Goal: Find specific page/section: Find specific page/section

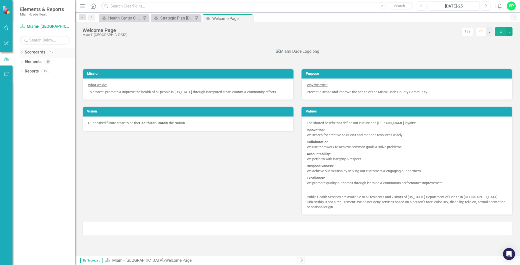
click at [22, 53] on icon "Dropdown" at bounding box center [22, 53] width 4 height 3
click at [7, 28] on icon "button" at bounding box center [6, 28] width 5 height 4
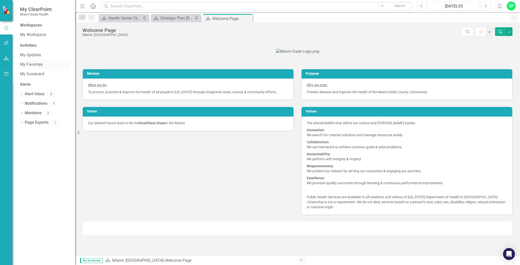
click at [30, 63] on div "My Favorites" at bounding box center [45, 65] width 50 height 8
click at [30, 63] on link "My Favorites" at bounding box center [45, 65] width 50 height 6
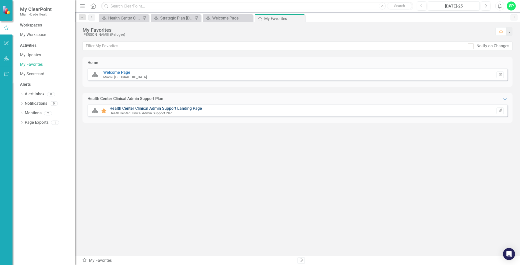
click at [157, 109] on link "Health Center Clinical Admin Support Landing Page" at bounding box center [156, 108] width 93 height 5
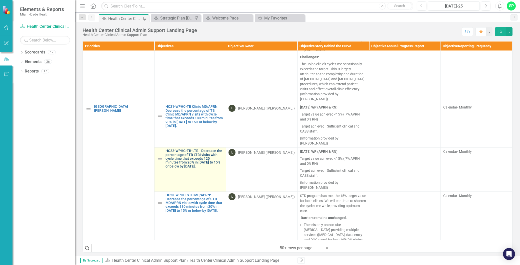
scroll to position [1890, 0]
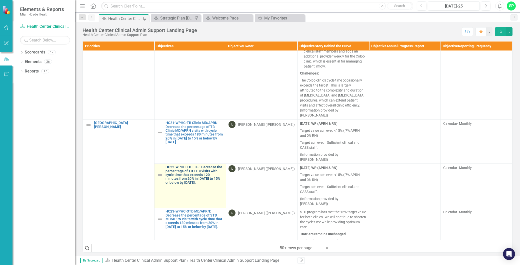
click at [193, 181] on link "HC22-WPHC-TB-LTBI: Decrease the percentage of TB LTBI visits with cycle time th…" at bounding box center [195, 174] width 58 height 19
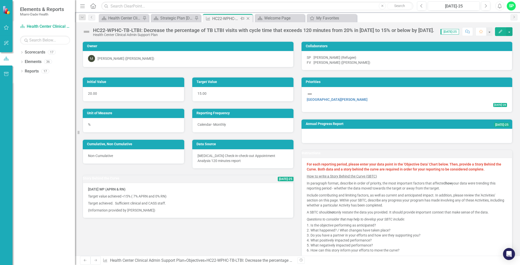
click at [248, 18] on icon "Close" at bounding box center [248, 19] width 5 height 4
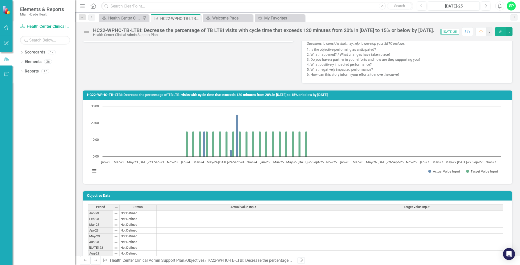
scroll to position [167, 0]
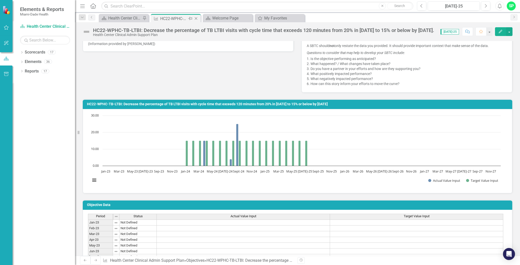
click at [197, 18] on icon at bounding box center [196, 18] width 3 height 3
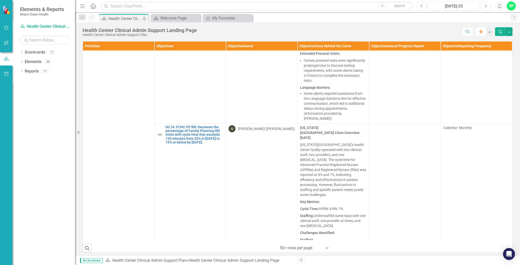
scroll to position [1306, 0]
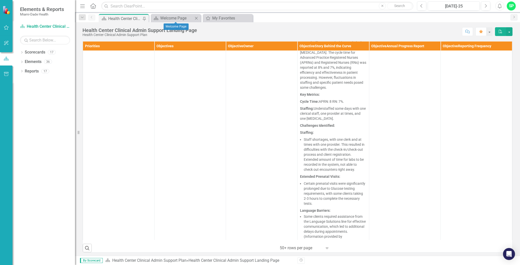
click at [197, 18] on icon "Close" at bounding box center [196, 18] width 5 height 4
click at [0, 0] on icon "Close" at bounding box center [0, 0] width 0 height 0
